Goal: Transaction & Acquisition: Subscribe to service/newsletter

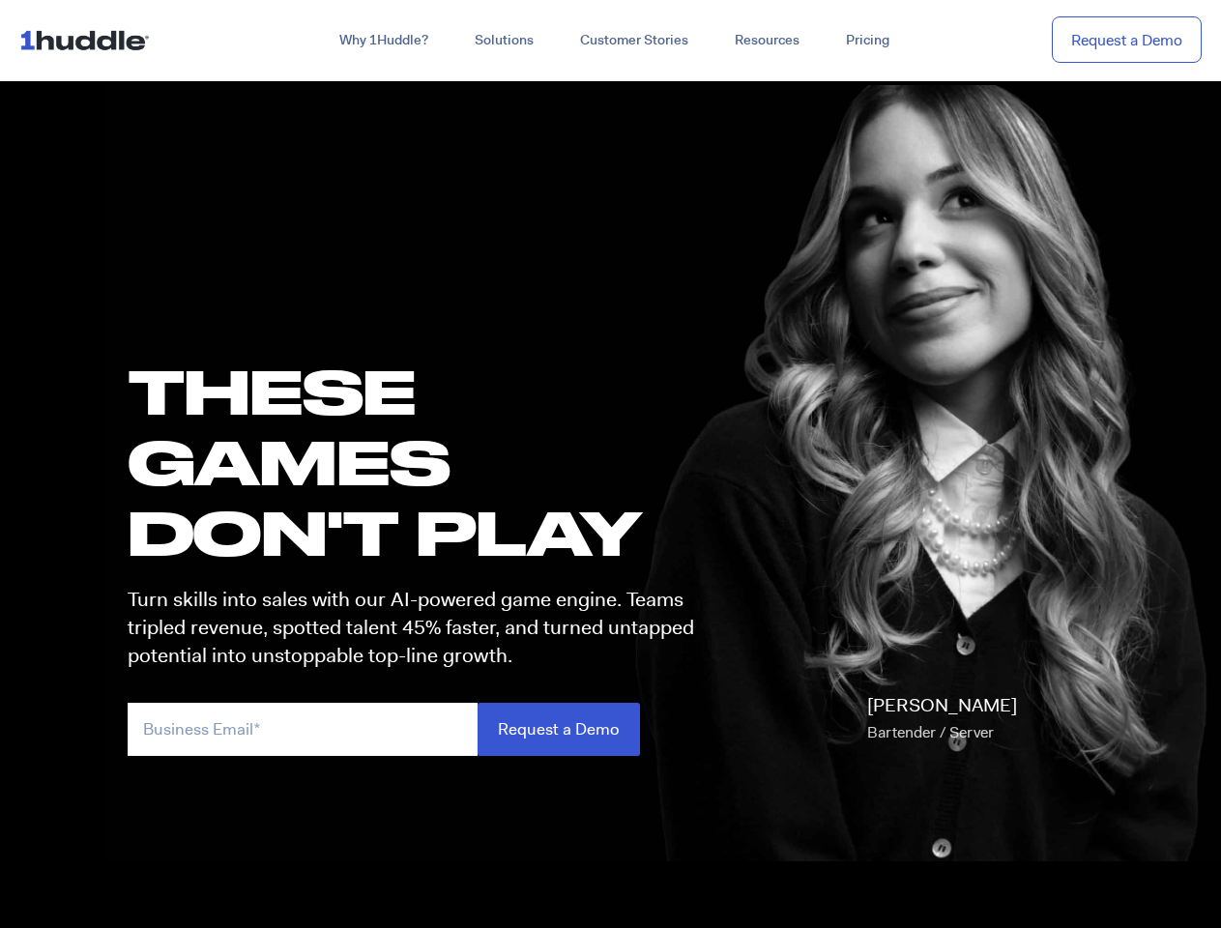
click at [610, 464] on h1 "these GAMES DON'T PLAY" at bounding box center [420, 462] width 584 height 213
click at [382, 41] on link "Why 1Huddle?" at bounding box center [383, 40] width 135 height 35
click at [503, 41] on link "Solutions" at bounding box center [504, 40] width 105 height 35
click at [766, 41] on link "Resources" at bounding box center [767, 40] width 111 height 35
click at [420, 729] on input "email" at bounding box center [303, 729] width 350 height 53
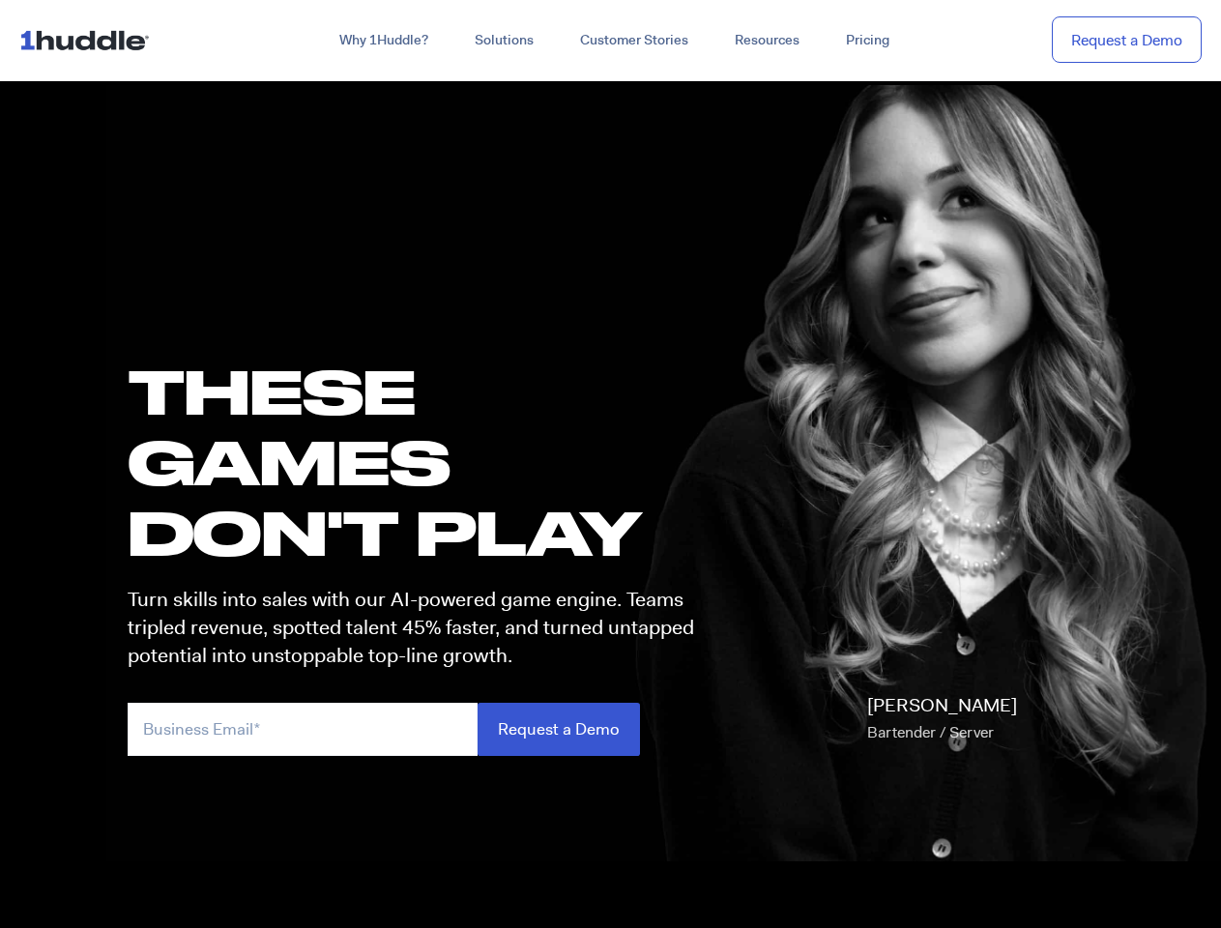
click at [558, 729] on input "Request a Demo" at bounding box center [559, 729] width 162 height 53
